Goal: Find specific page/section: Find specific page/section

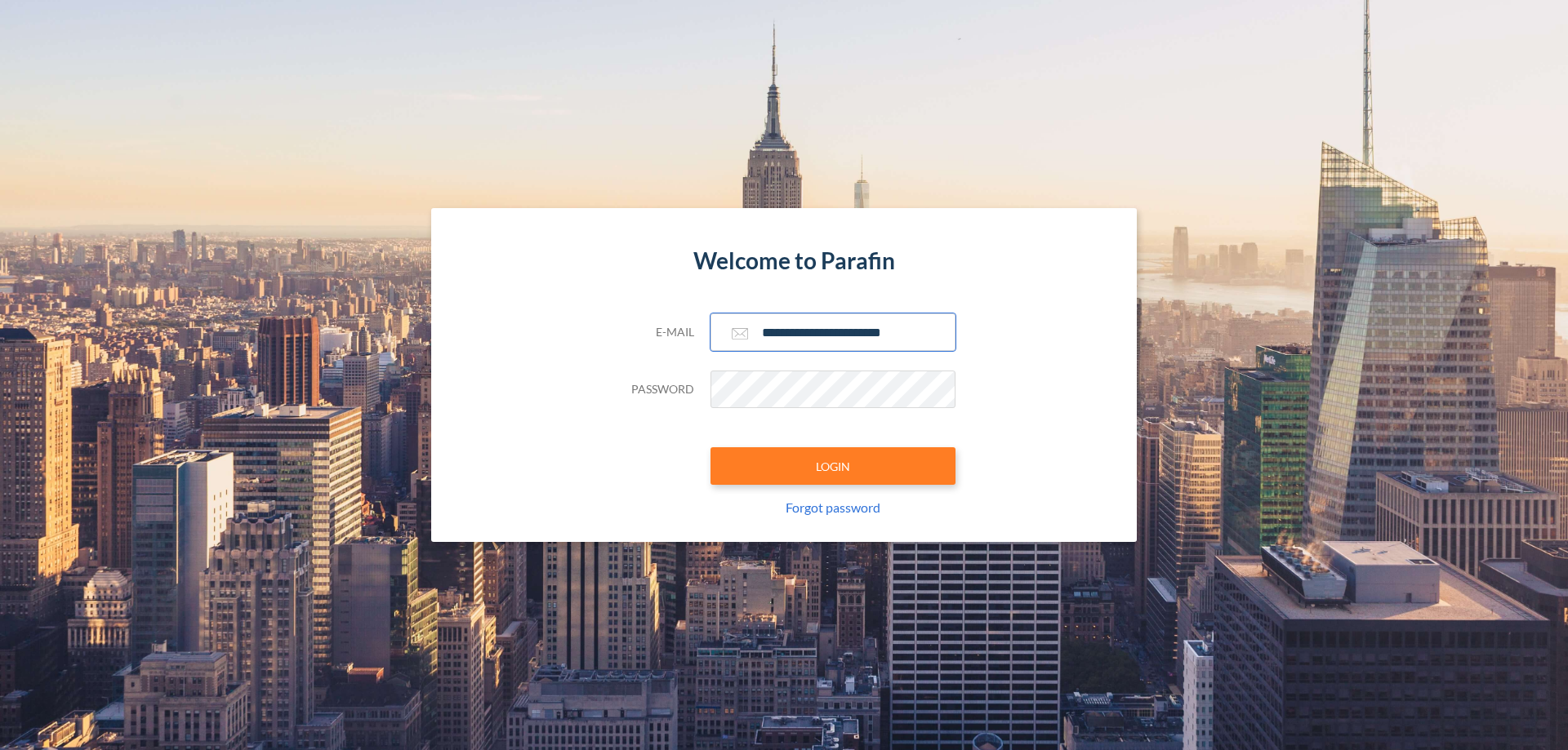
type input "**********"
click at [833, 466] on button "LOGIN" at bounding box center [833, 466] width 245 height 38
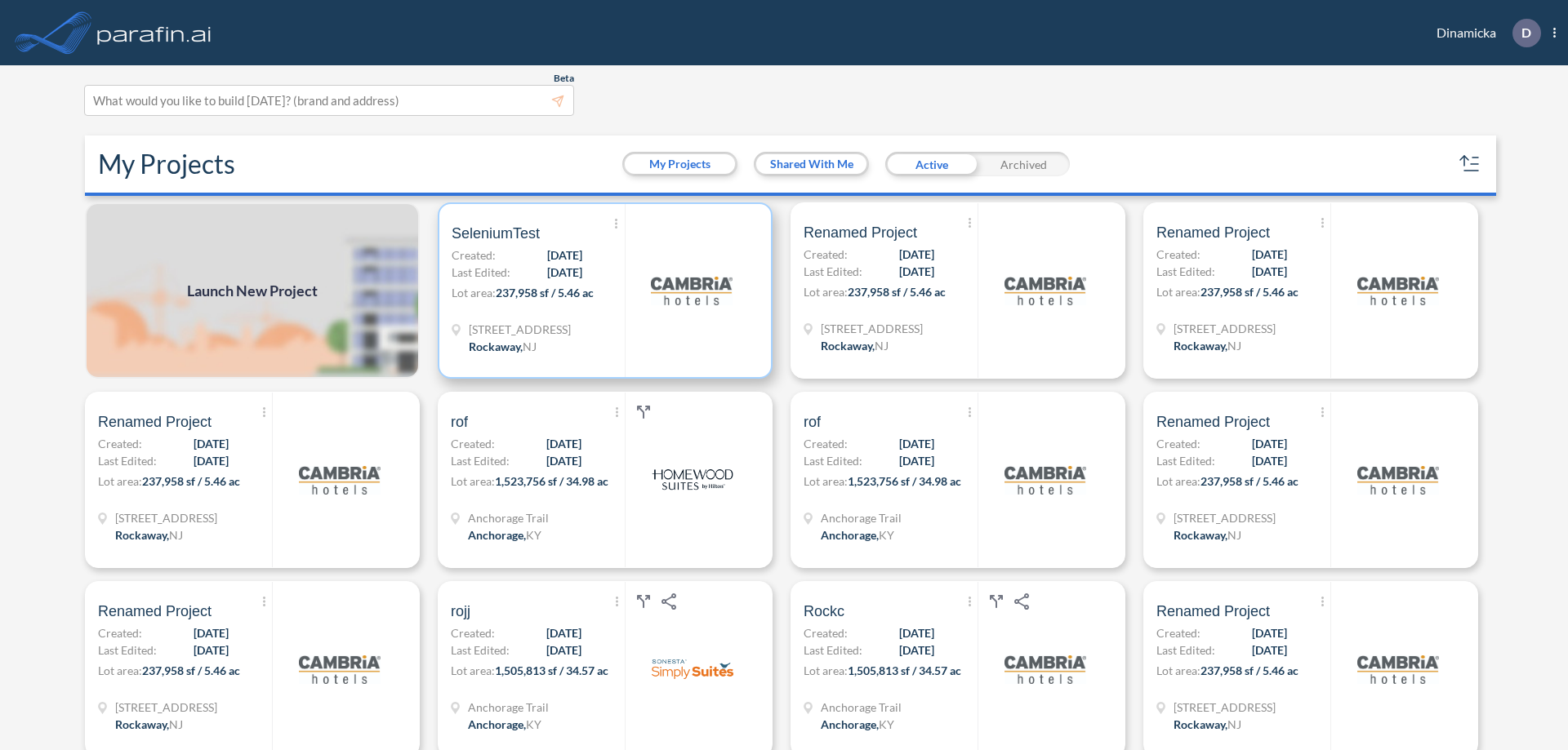
scroll to position [4, 0]
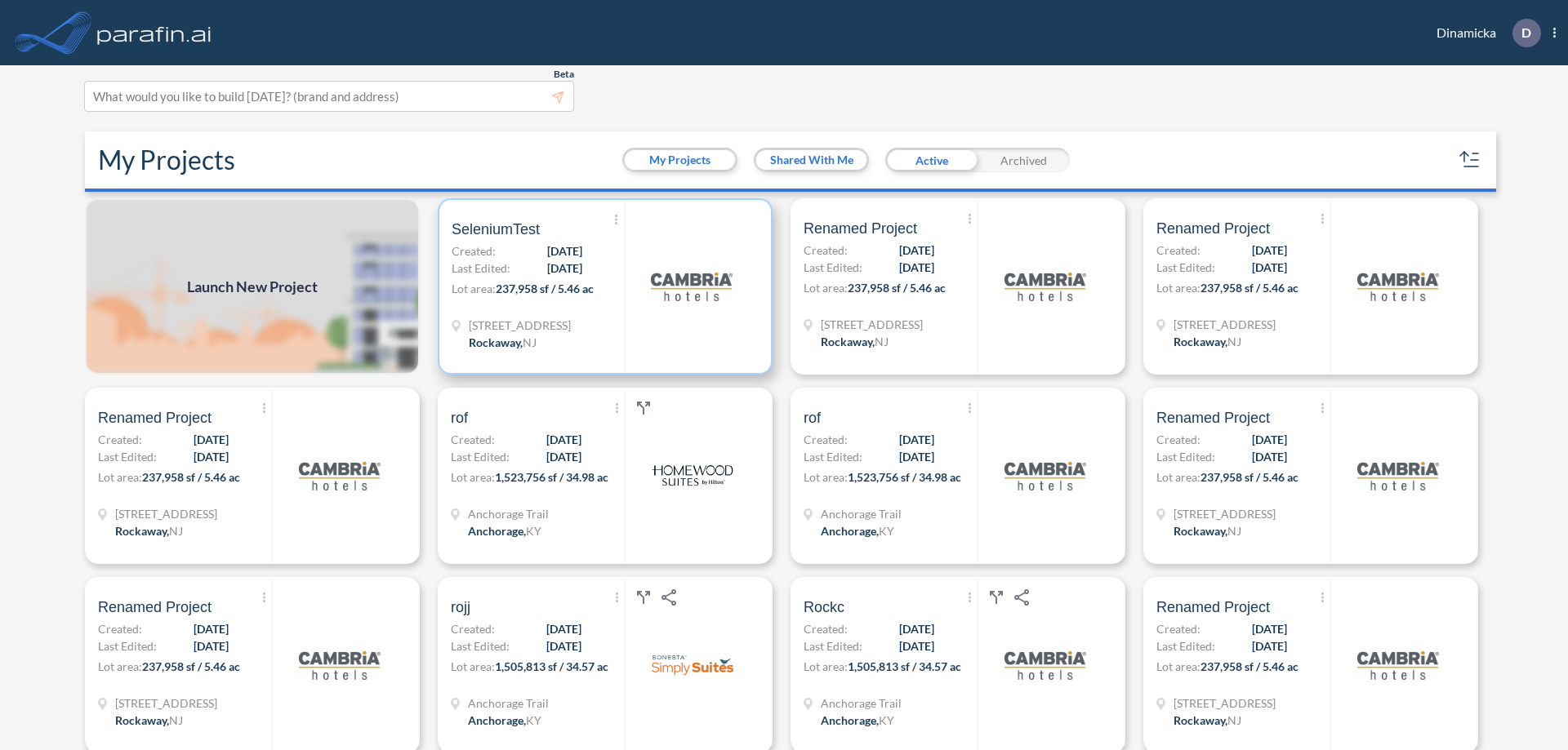
click at [602, 286] on p "Lot area: 237,958 sf / 5.46 ac" at bounding box center [538, 292] width 173 height 24
